Goal: Check status: Check status

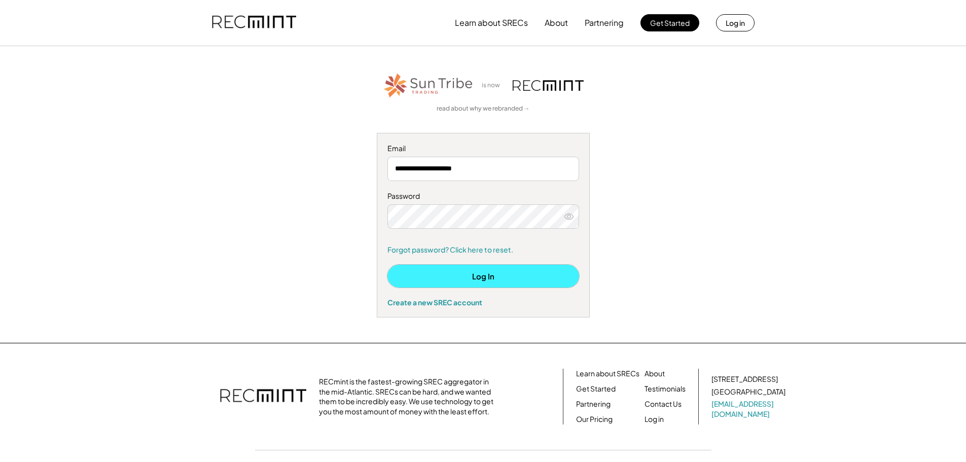
click at [483, 277] on button "Log In" at bounding box center [483, 276] width 192 height 23
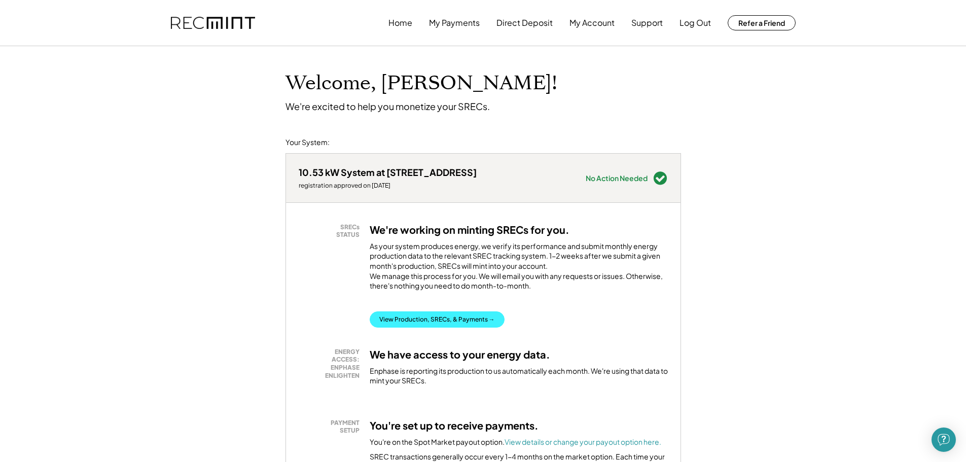
click at [435, 328] on button "View Production, SRECs, & Payments →" at bounding box center [437, 319] width 135 height 16
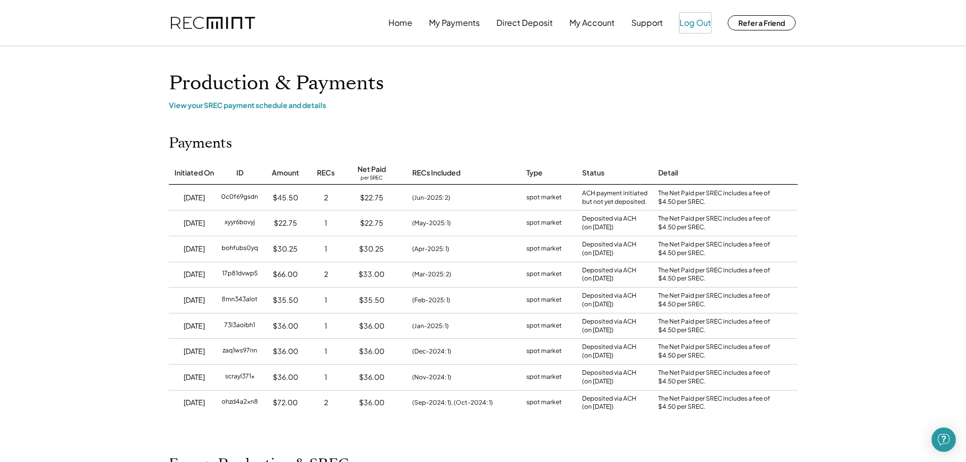
click at [689, 26] on button "Log Out" at bounding box center [694, 23] width 31 height 20
